Goal: Navigation & Orientation: Find specific page/section

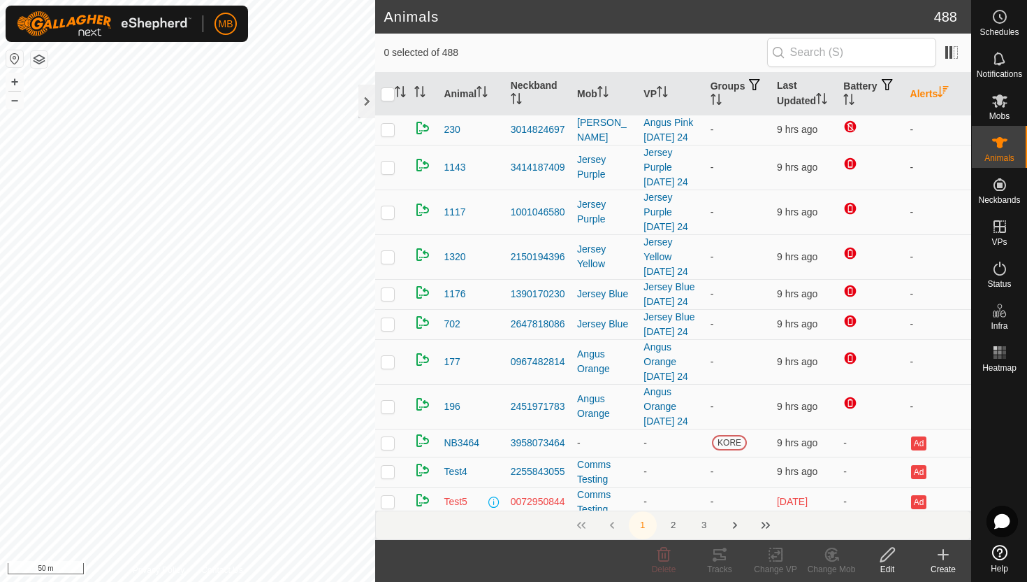
scroll to position [85, 0]
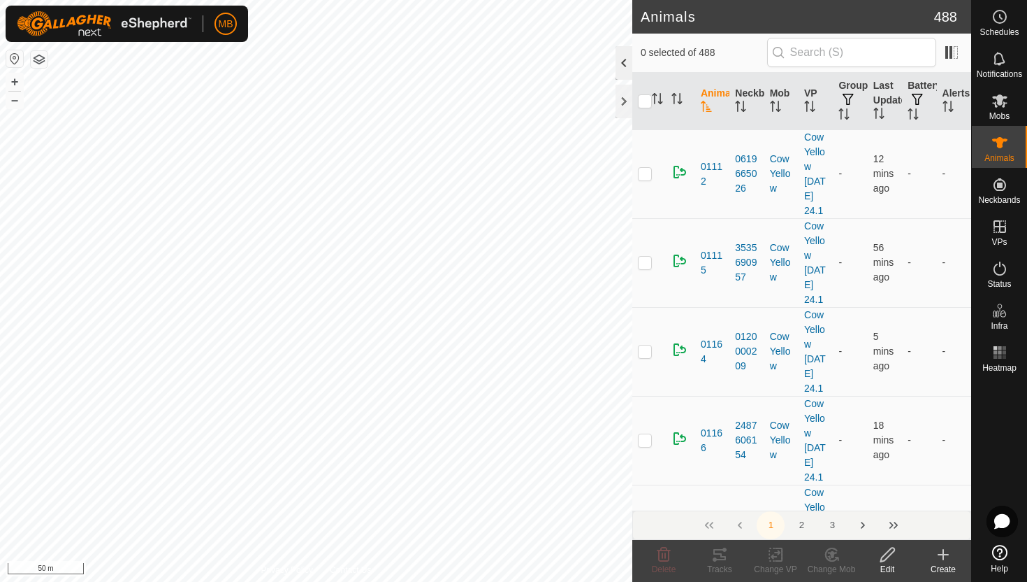
click at [623, 59] on div at bounding box center [624, 63] width 17 height 34
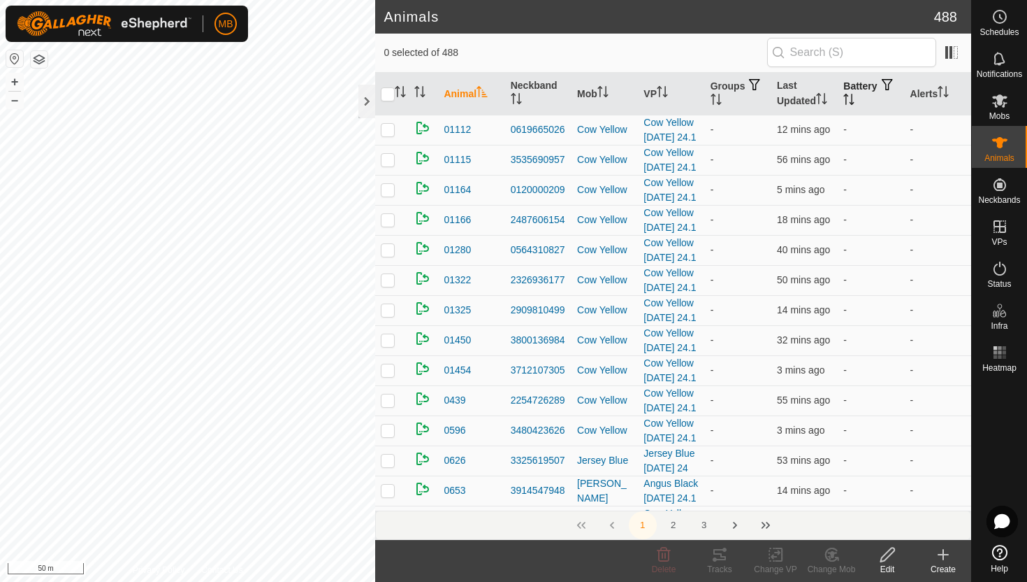
click at [855, 96] on icon "Activate to sort" at bounding box center [849, 99] width 11 height 11
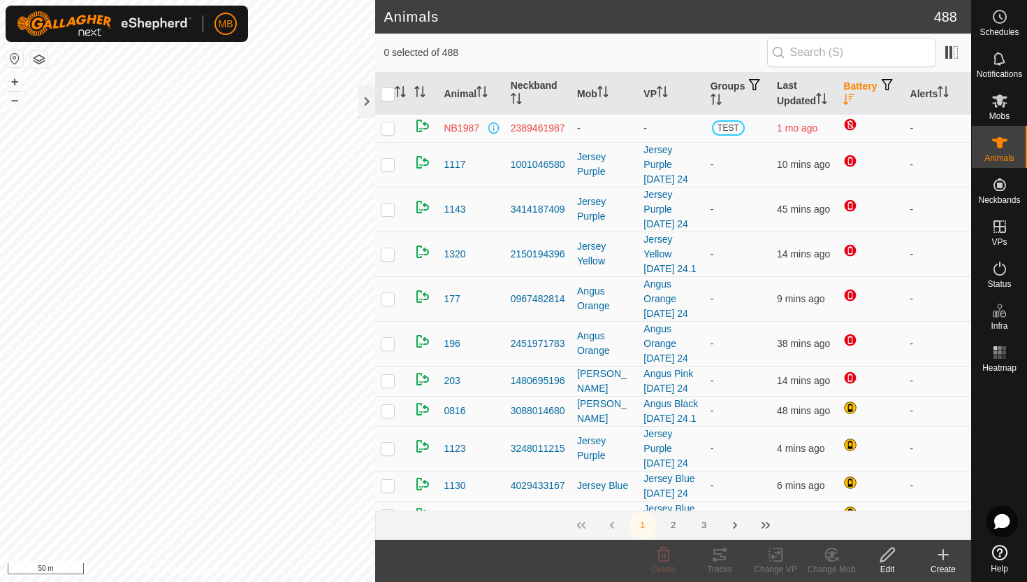
scroll to position [59, 0]
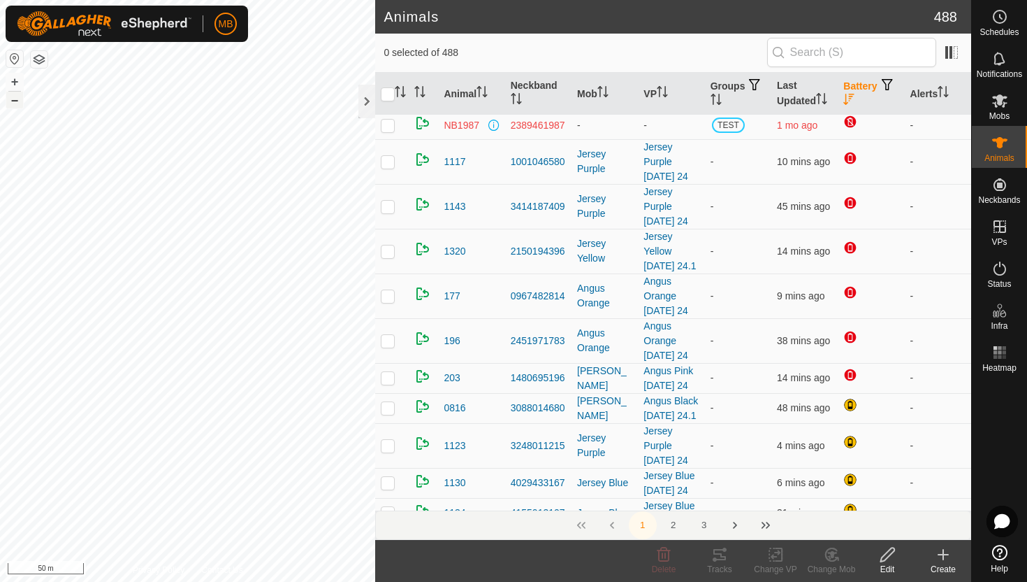
click at [13, 104] on button "–" at bounding box center [14, 100] width 17 height 17
click at [14, 102] on button "–" at bounding box center [14, 100] width 17 height 17
click at [942, 87] on icon "Activate to sort" at bounding box center [940, 91] width 1 height 11
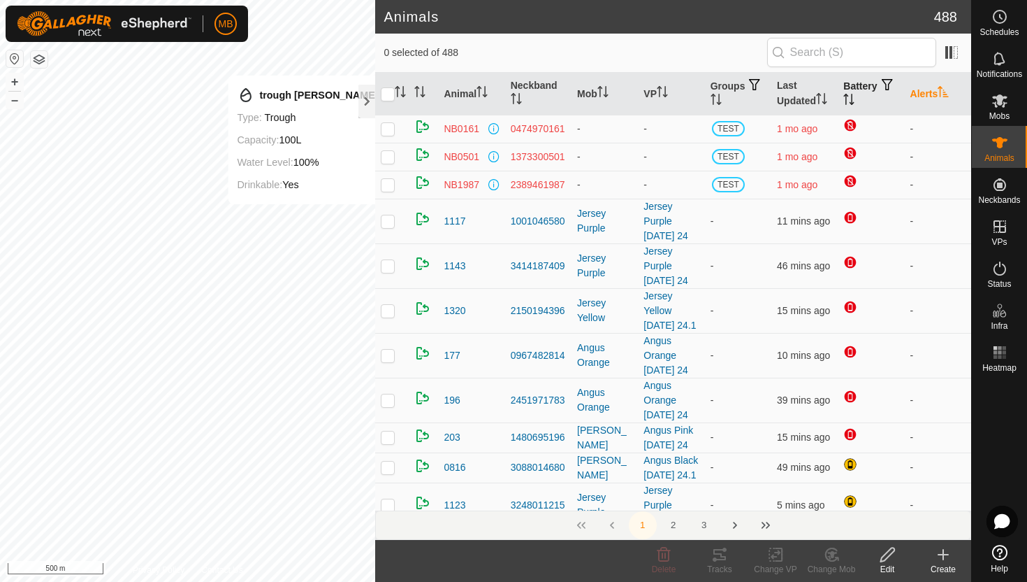
click at [944, 87] on icon "Activate to sort" at bounding box center [944, 91] width 10 height 11
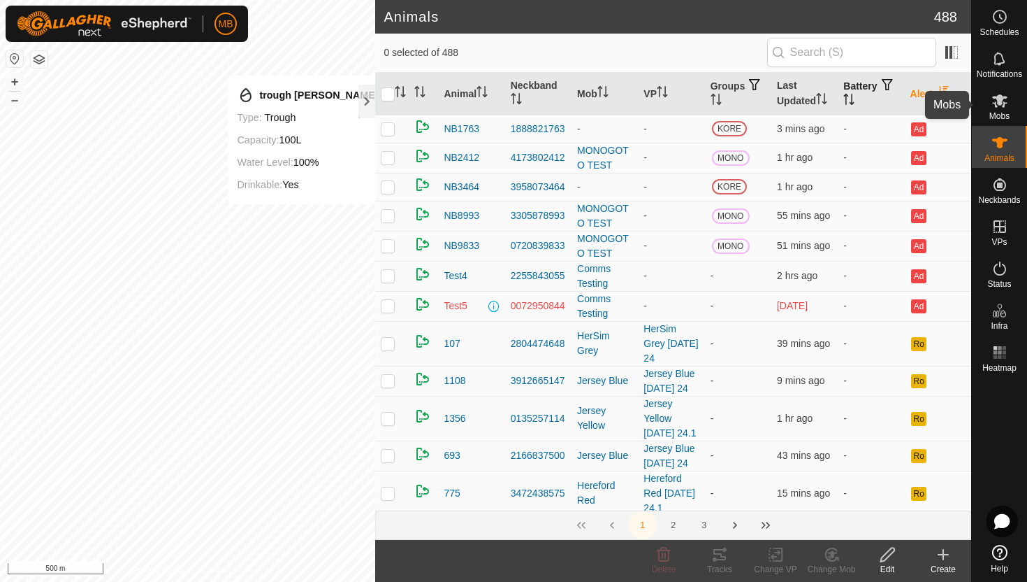
click at [1007, 100] on icon at bounding box center [1000, 100] width 17 height 17
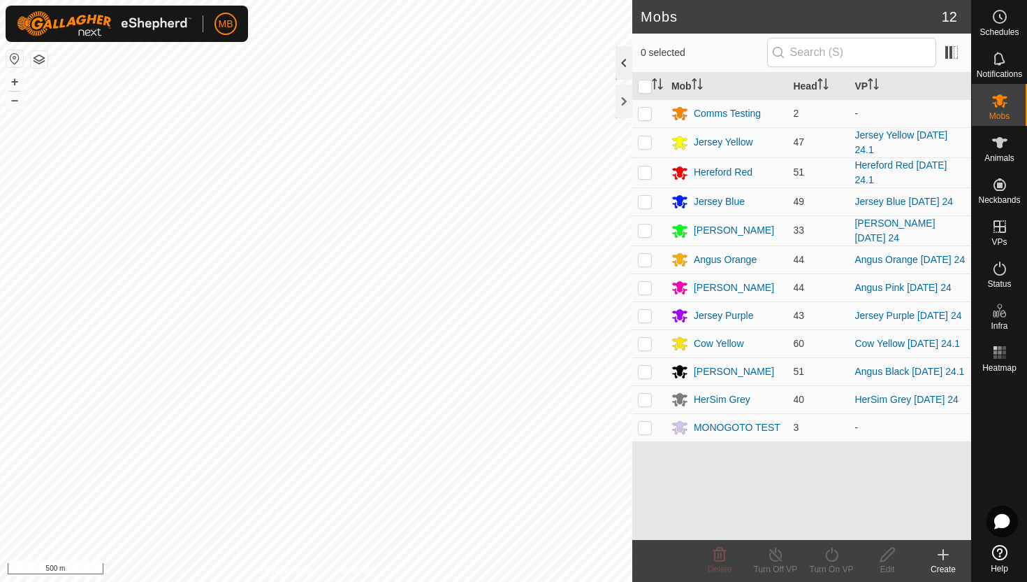
click at [621, 66] on div at bounding box center [624, 63] width 17 height 34
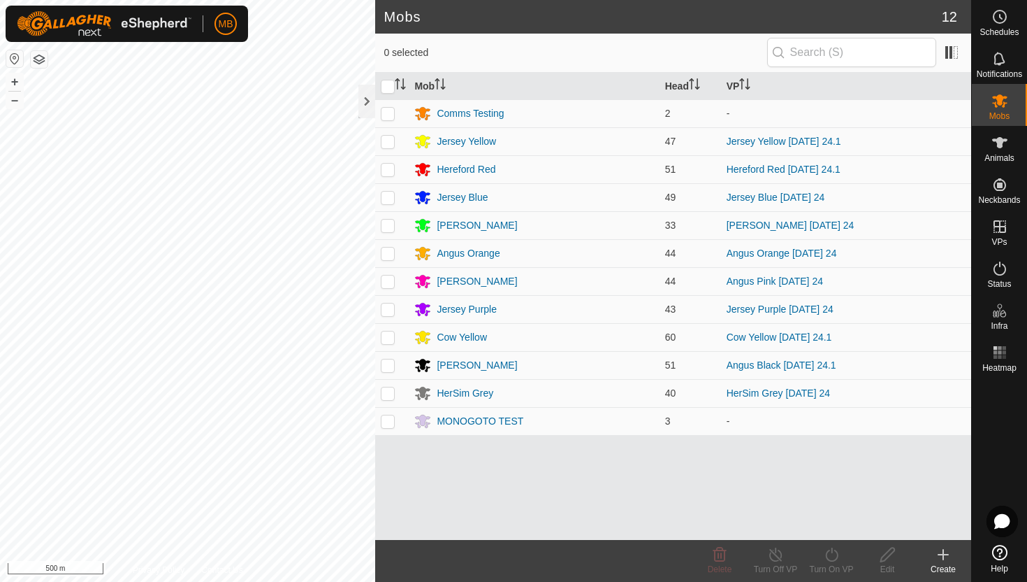
click at [621, 66] on div "0 selected" at bounding box center [673, 52] width 579 height 29
click at [1000, 270] on icon at bounding box center [1000, 268] width 17 height 17
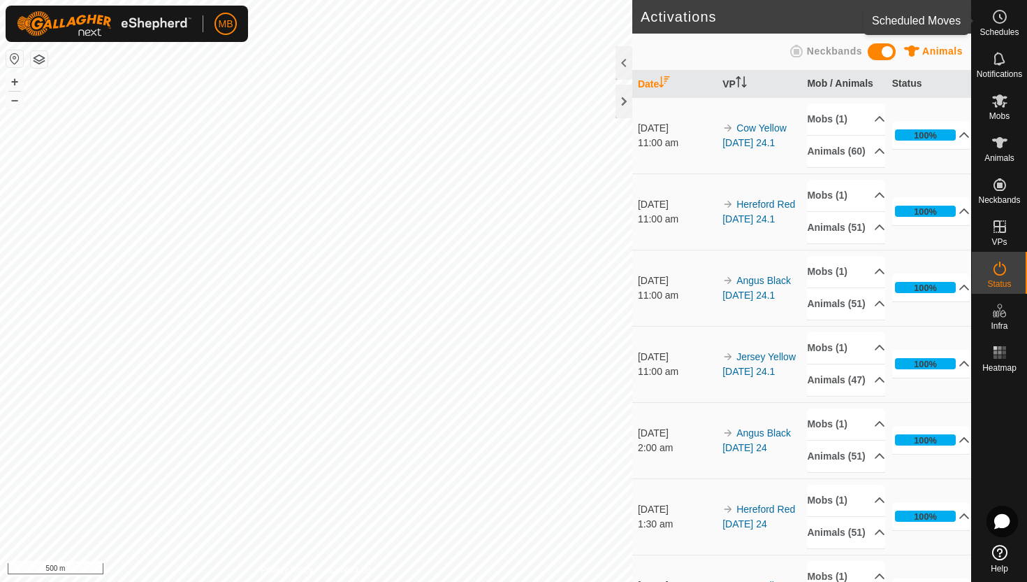
click at [1003, 22] on circle at bounding box center [1000, 16] width 13 height 13
